Goal: Participate in discussion: Engage in conversation with other users on a specific topic

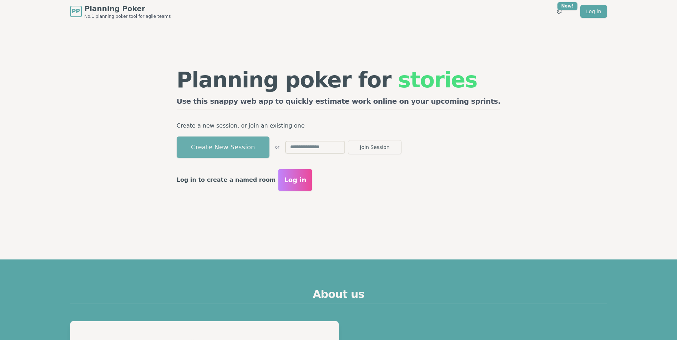
click at [269, 146] on button "Create New Session" at bounding box center [223, 147] width 93 height 21
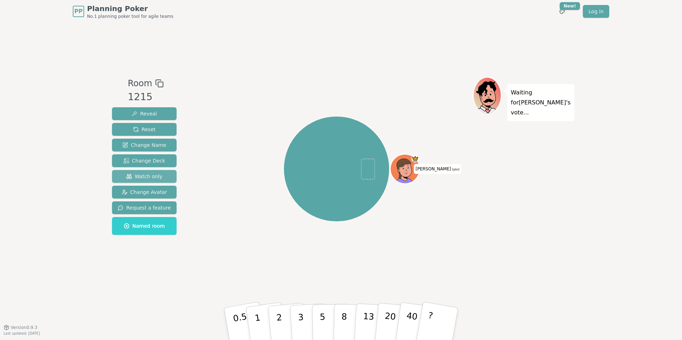
click at [144, 177] on span "Watch only" at bounding box center [144, 176] width 36 height 7
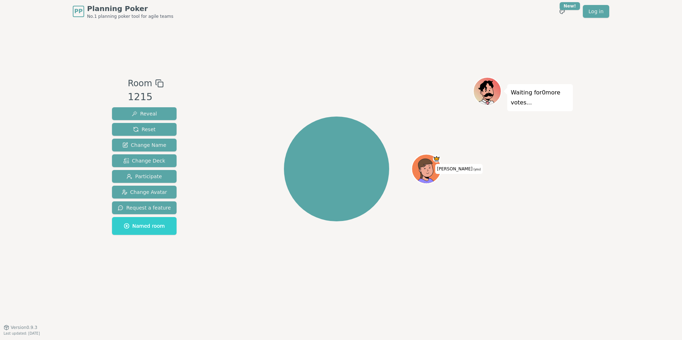
click at [468, 257] on div "[PERSON_NAME] (you)" at bounding box center [336, 175] width 273 height 196
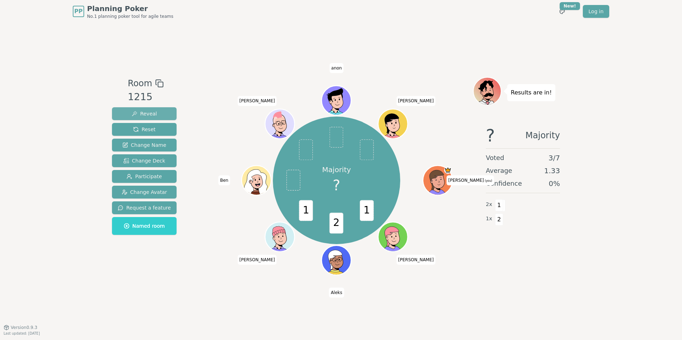
click at [150, 113] on span "Reveal" at bounding box center [144, 113] width 25 height 7
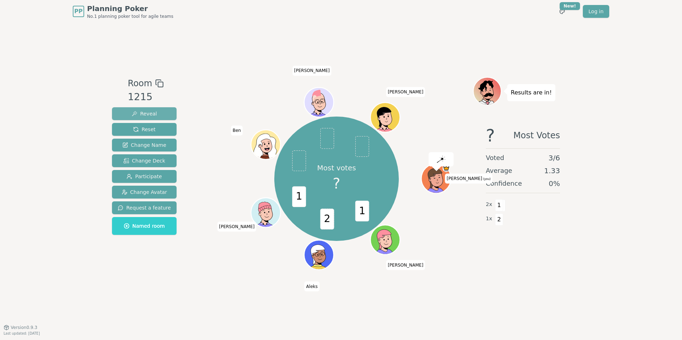
click at [150, 113] on span "Reveal" at bounding box center [144, 113] width 25 height 7
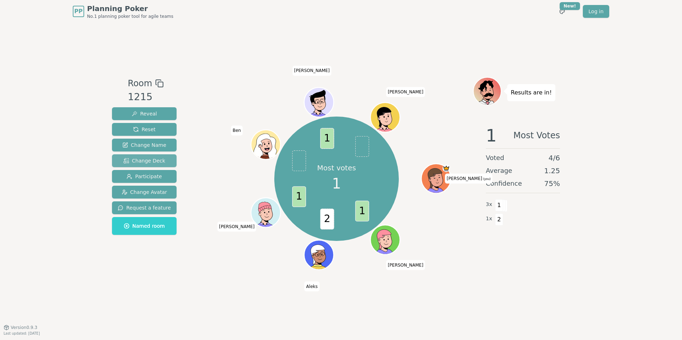
click at [141, 160] on span "Change Deck" at bounding box center [144, 160] width 42 height 7
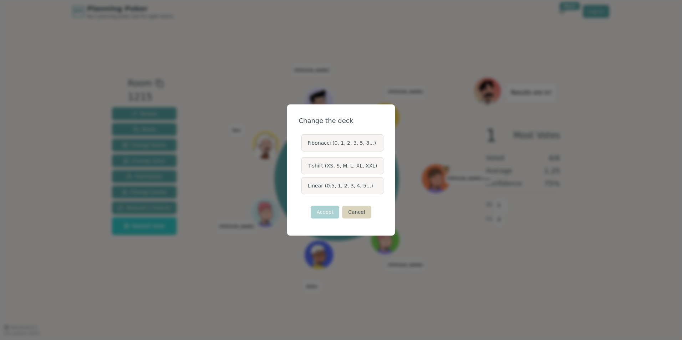
click at [362, 217] on button "Cancel" at bounding box center [356, 212] width 29 height 13
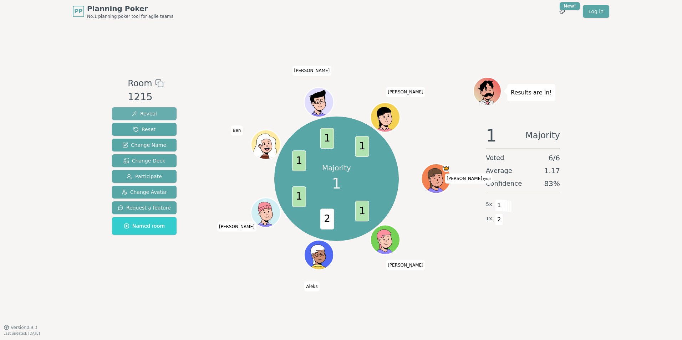
click at [140, 112] on span "Reveal" at bounding box center [144, 113] width 25 height 7
click at [157, 110] on button "Reveal" at bounding box center [144, 113] width 65 height 13
click at [163, 112] on button "Reveal" at bounding box center [144, 113] width 65 height 13
click at [343, 180] on div "Majority 1" at bounding box center [337, 179] width 54 height 54
